Goal: Navigation & Orientation: Go to known website

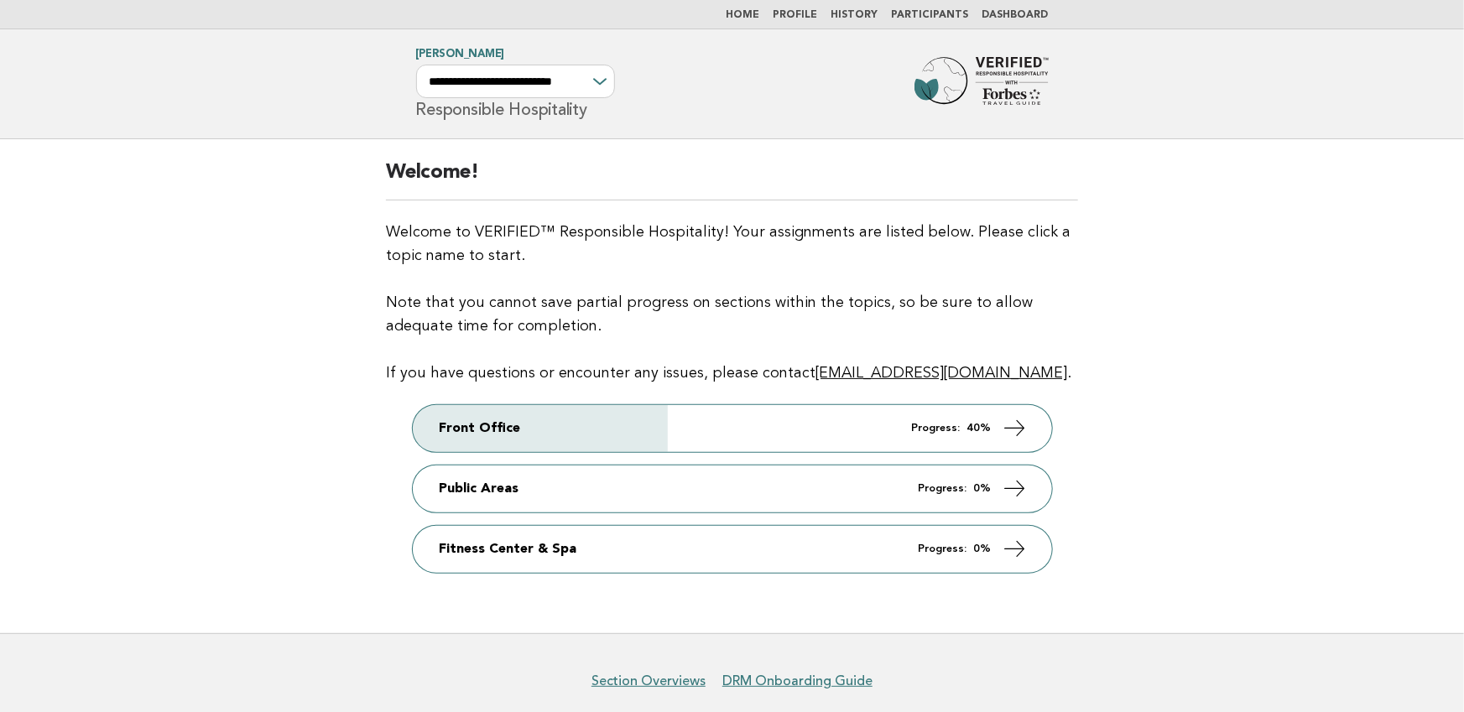
click at [999, 8] on li "Dashboard" at bounding box center [1015, 14] width 66 height 13
click at [996, 13] on link "Dashboard" at bounding box center [1015, 15] width 66 height 10
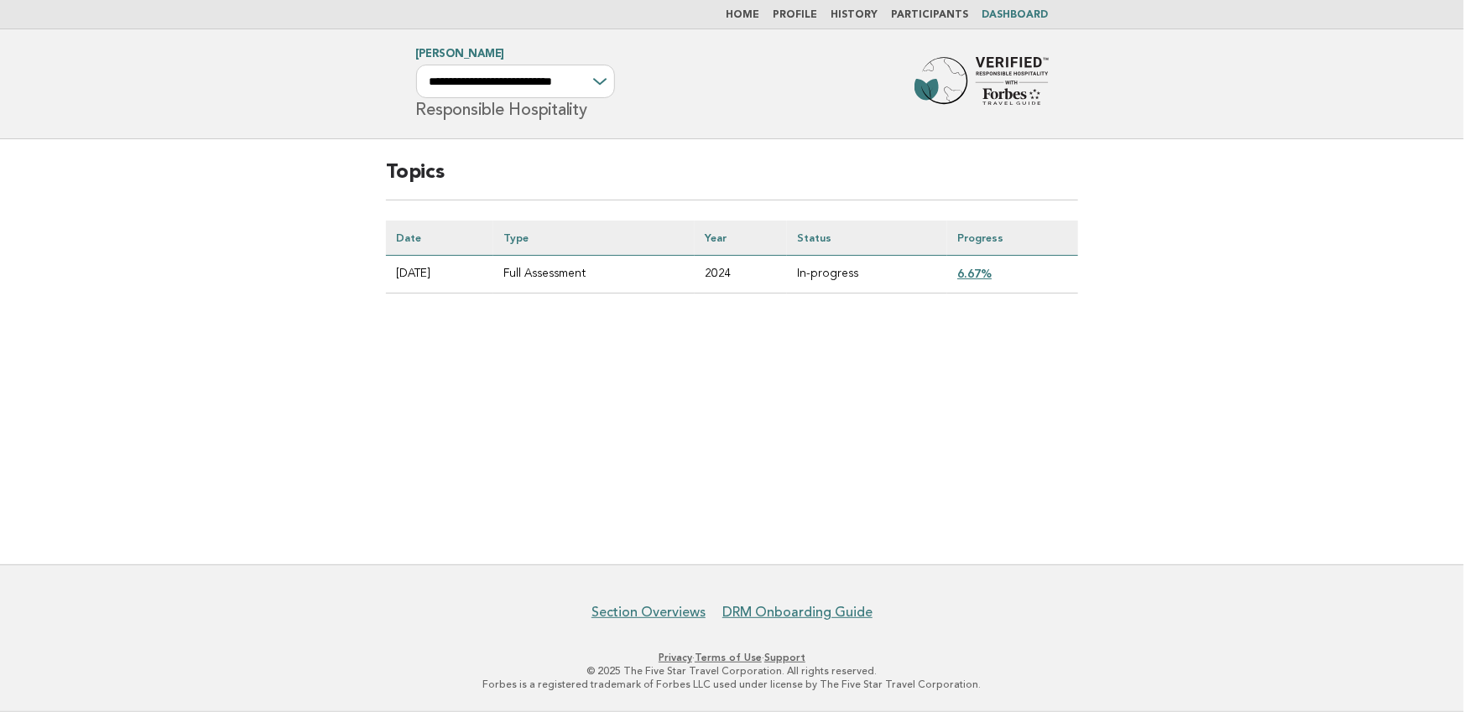
click at [944, 15] on link "Participants" at bounding box center [930, 15] width 77 height 10
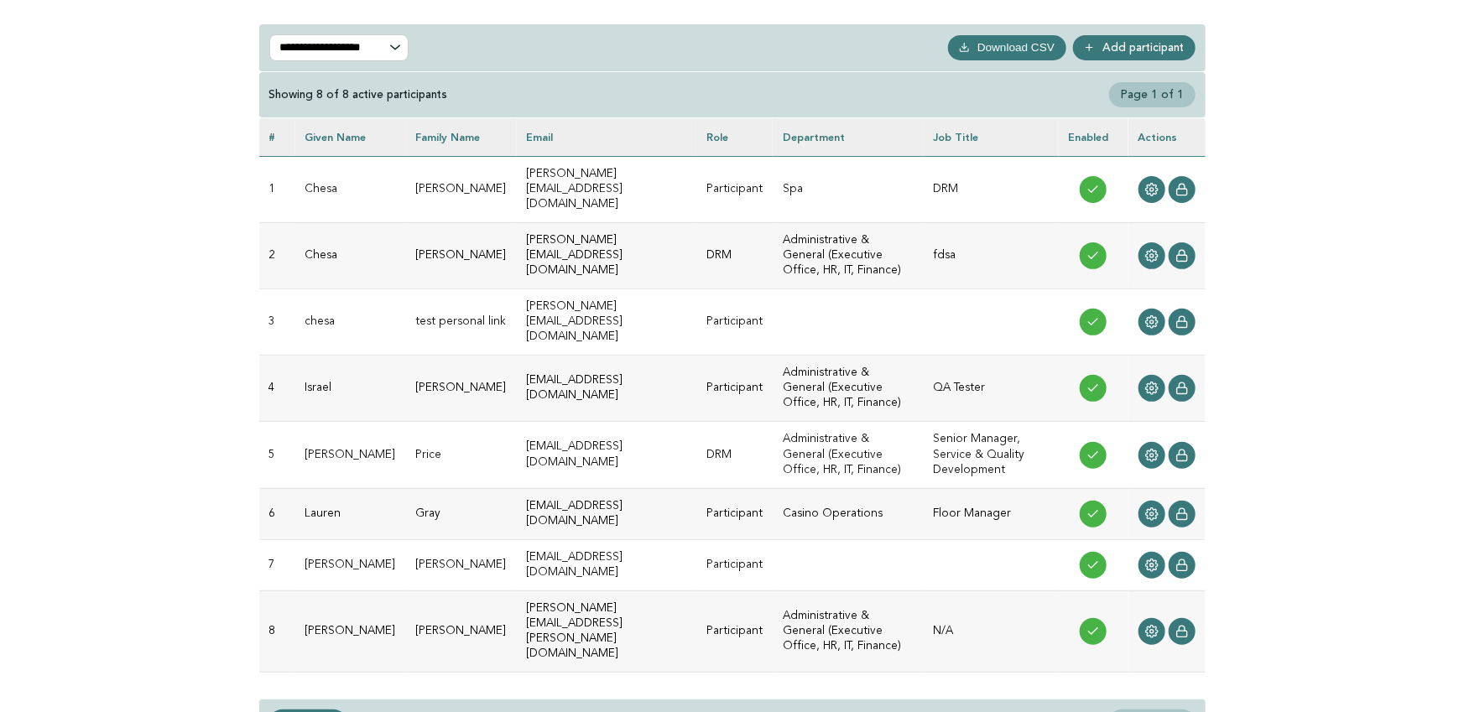
scroll to position [143, 0]
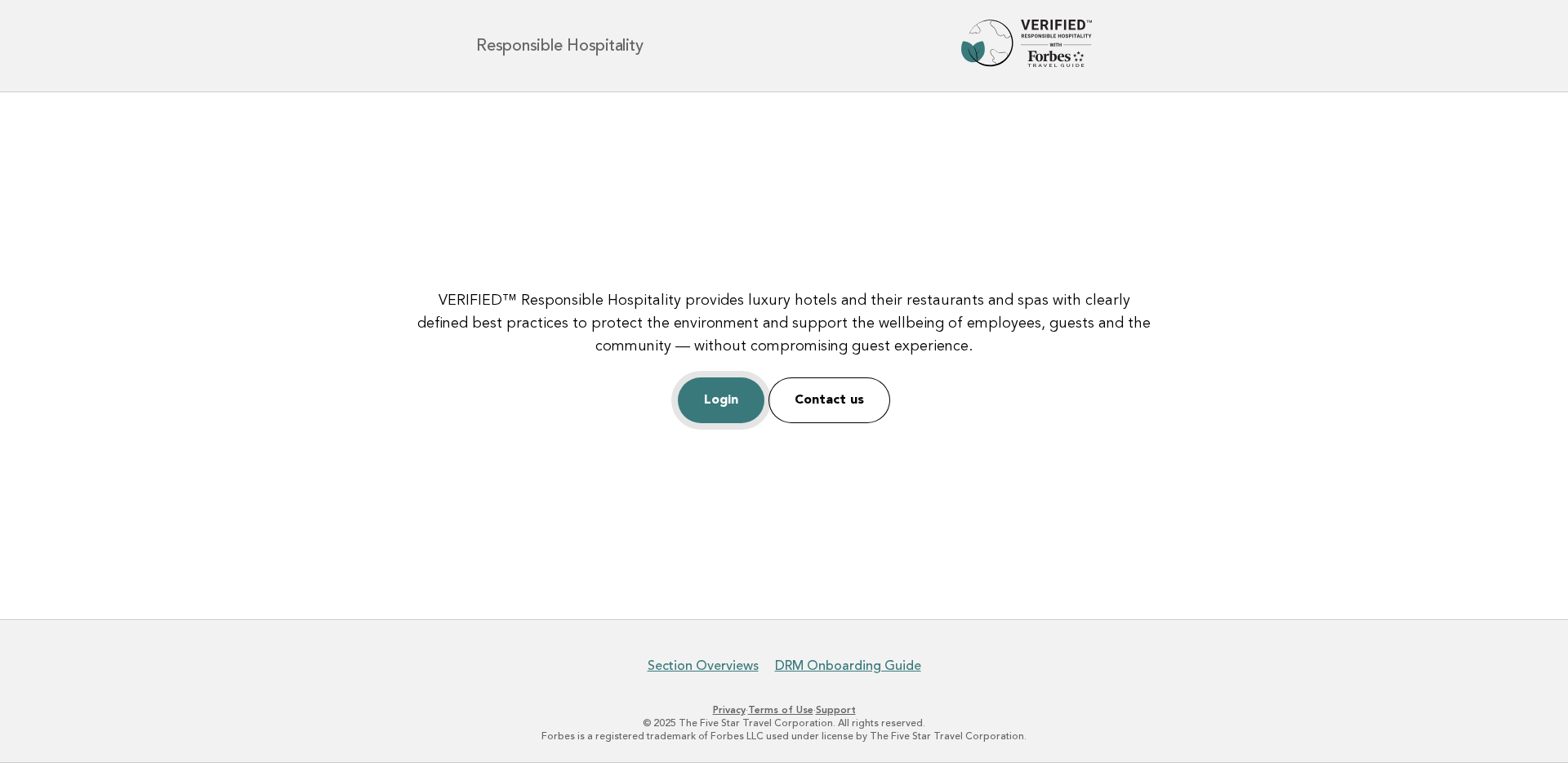
click at [696, 392] on link "Login" at bounding box center [721, 400] width 87 height 46
